Goal: Information Seeking & Learning: Learn about a topic

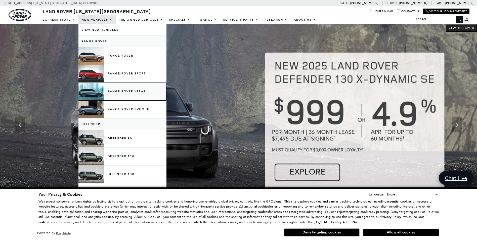
click at [133, 92] on link "Range Rover Velar" at bounding box center [122, 92] width 88 height 18
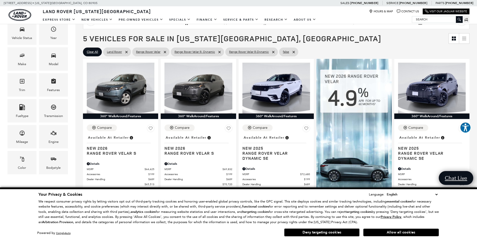
scroll to position [101, 0]
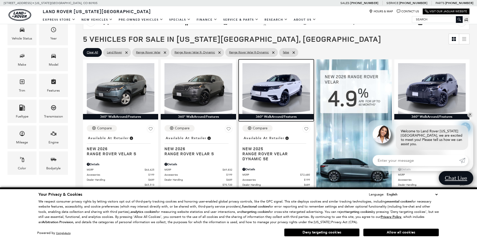
click at [275, 90] on img at bounding box center [276, 88] width 68 height 51
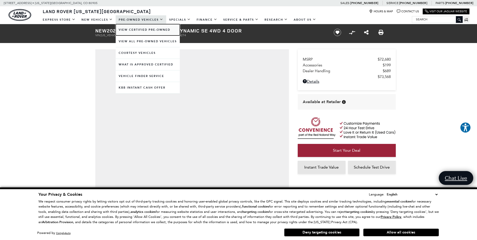
click at [135, 31] on link "View Certified Pre-Owned" at bounding box center [148, 29] width 64 height 11
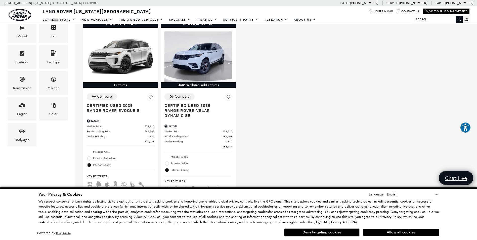
scroll to position [126, 0]
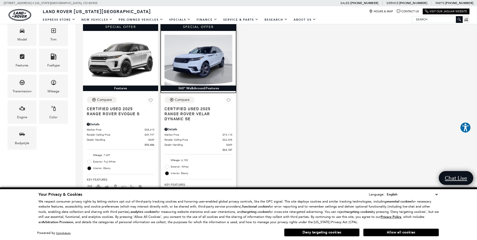
click at [198, 65] on img at bounding box center [198, 60] width 68 height 51
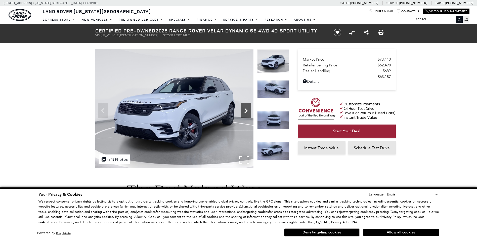
click at [245, 109] on icon "Next" at bounding box center [245, 110] width 3 height 5
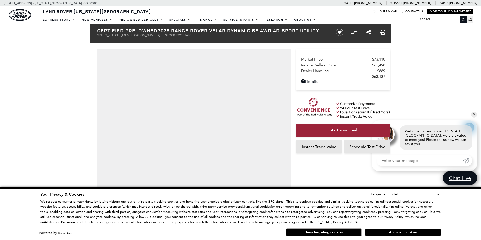
drag, startPoint x: 410, startPoint y: 232, endPoint x: 410, endPoint y: 229, distance: 3.0
click at [410, 230] on button "Allow all cookies" at bounding box center [402, 232] width 75 height 8
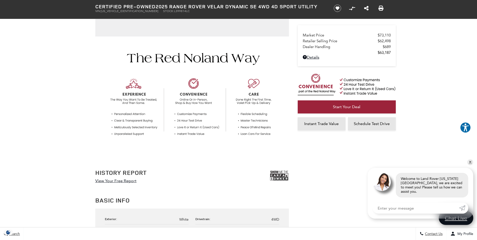
scroll to position [153, 0]
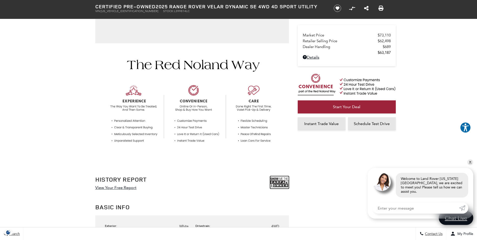
click at [276, 183] on img at bounding box center [279, 182] width 19 height 13
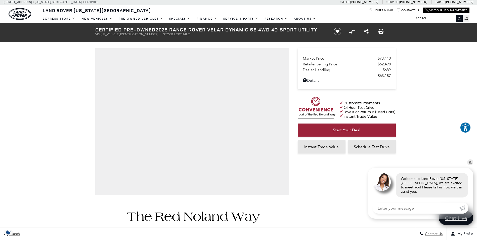
scroll to position [0, 0]
